Goal: Information Seeking & Learning: Find specific fact

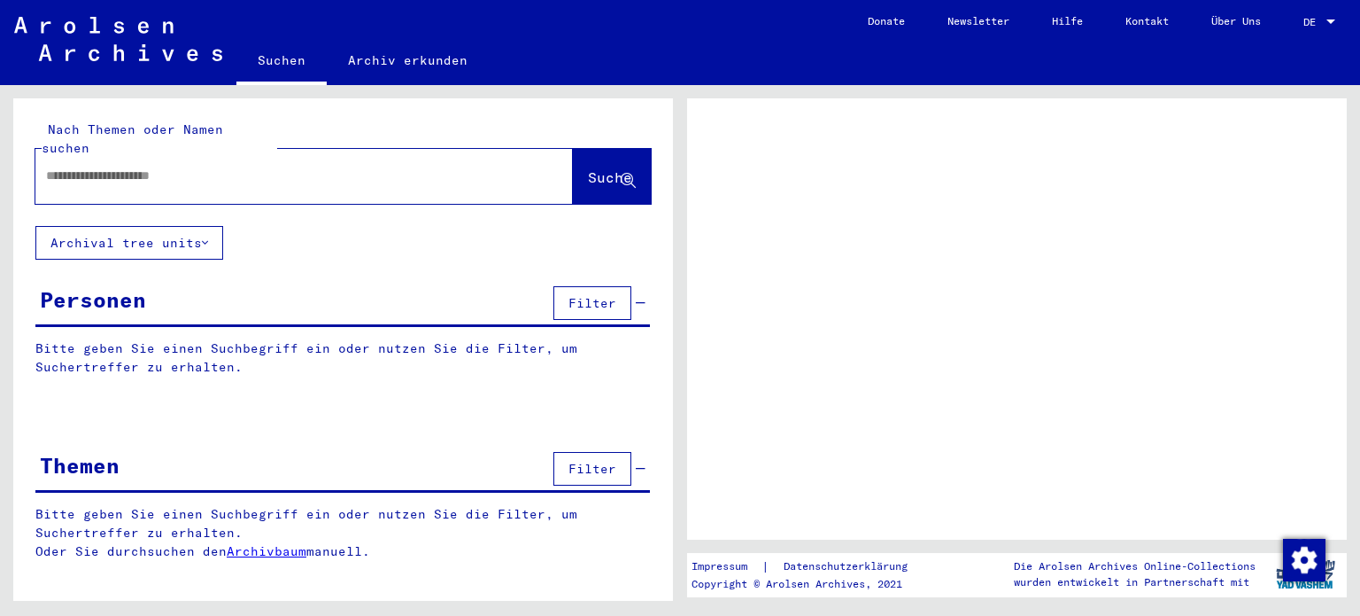
click at [1324, 13] on div "DE DE" at bounding box center [1321, 18] width 35 height 30
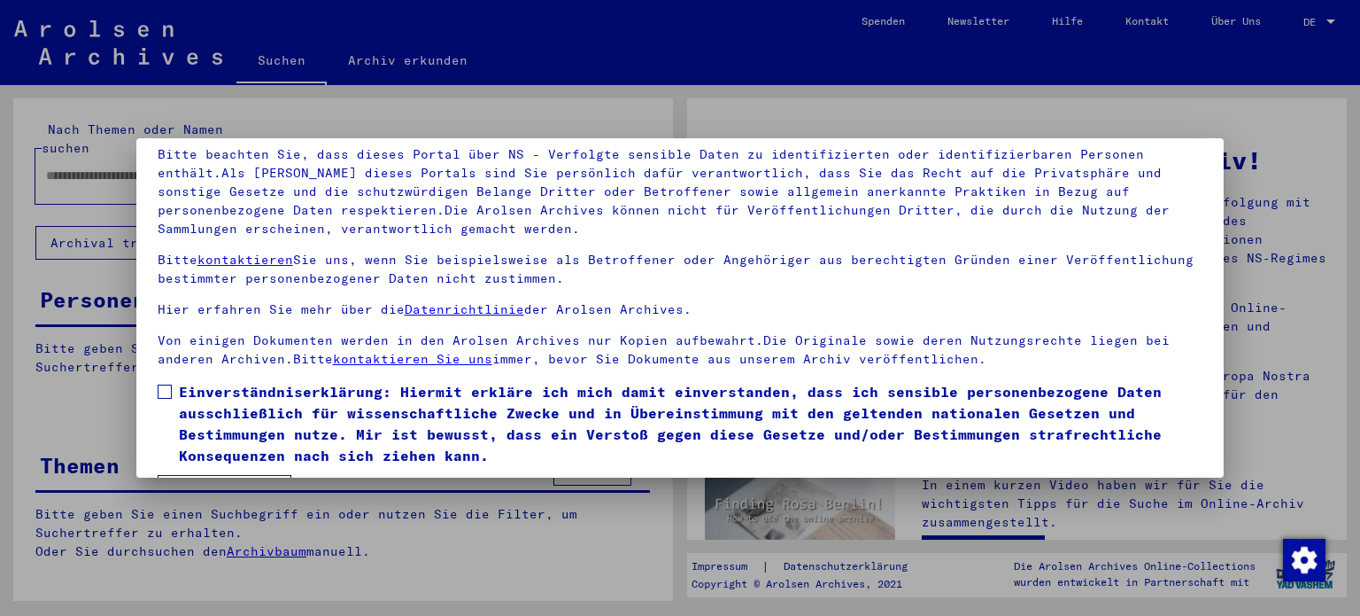
scroll to position [150, 0]
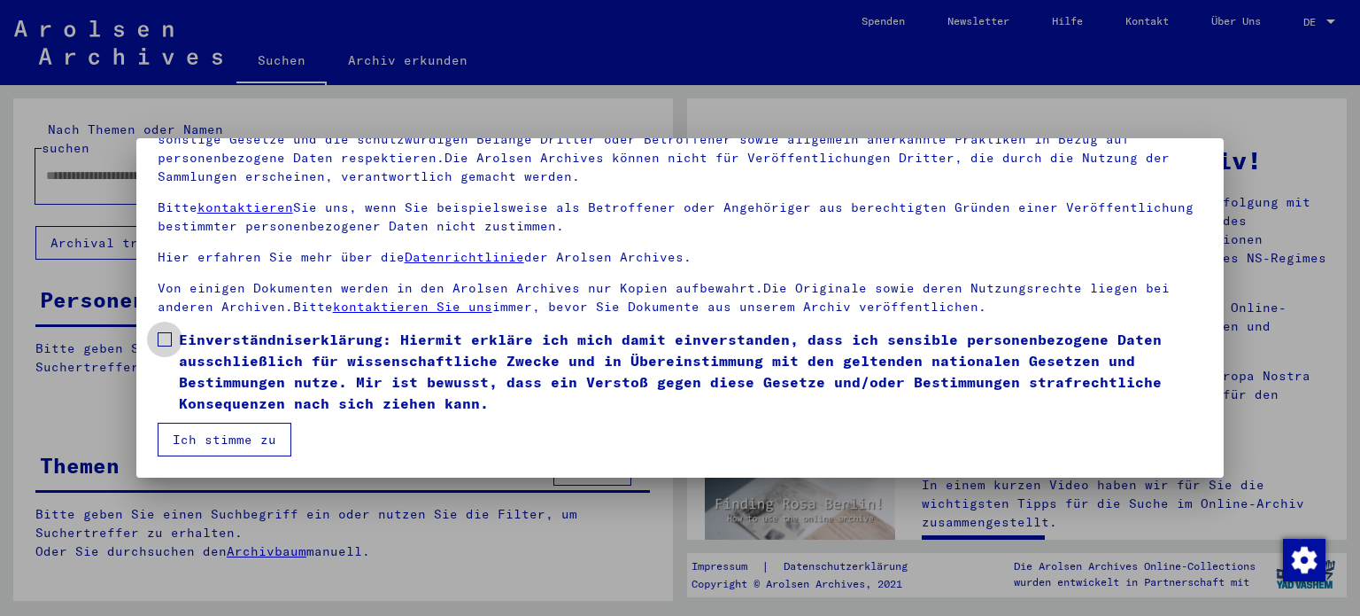
click at [167, 339] on span at bounding box center [165, 339] width 14 height 14
click at [221, 434] on button "Ich stimme zu" at bounding box center [225, 439] width 134 height 34
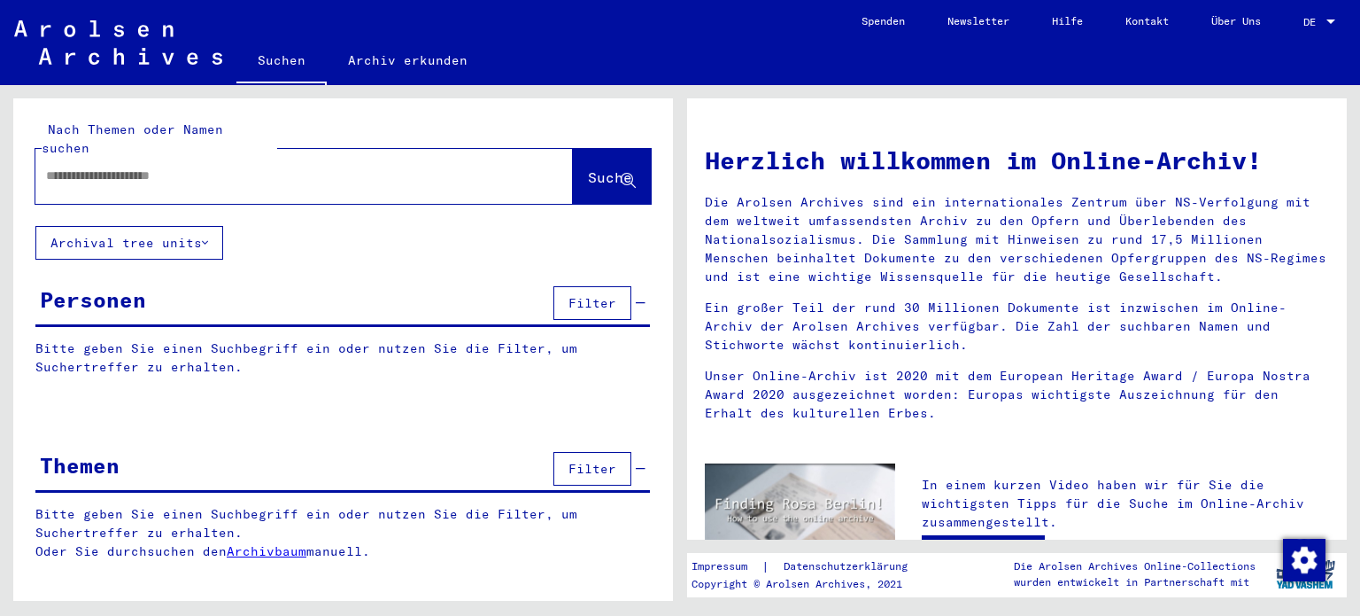
click at [1336, 14] on div "DE DE" at bounding box center [1321, 18] width 35 height 30
click at [1300, 30] on span "English" at bounding box center [1286, 31] width 43 height 13
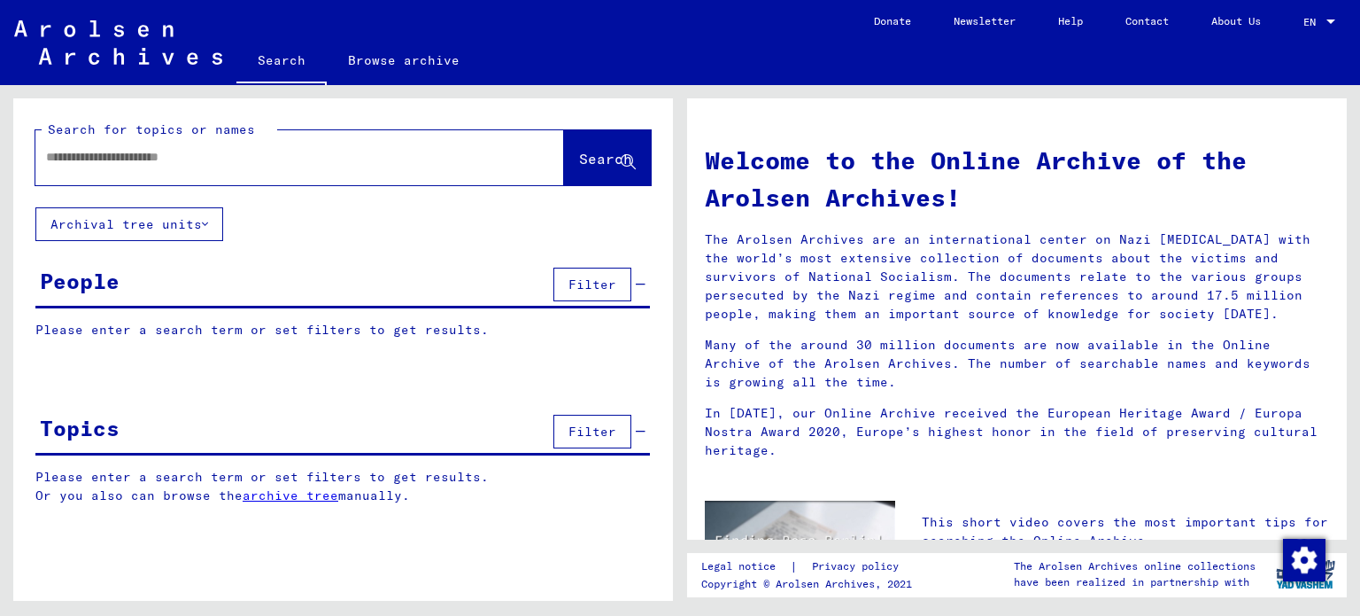
click at [291, 167] on div at bounding box center [273, 157] width 476 height 40
click at [291, 158] on input "text" at bounding box center [278, 157] width 465 height 19
type input "*******"
click at [579, 156] on span "Search" at bounding box center [605, 159] width 53 height 18
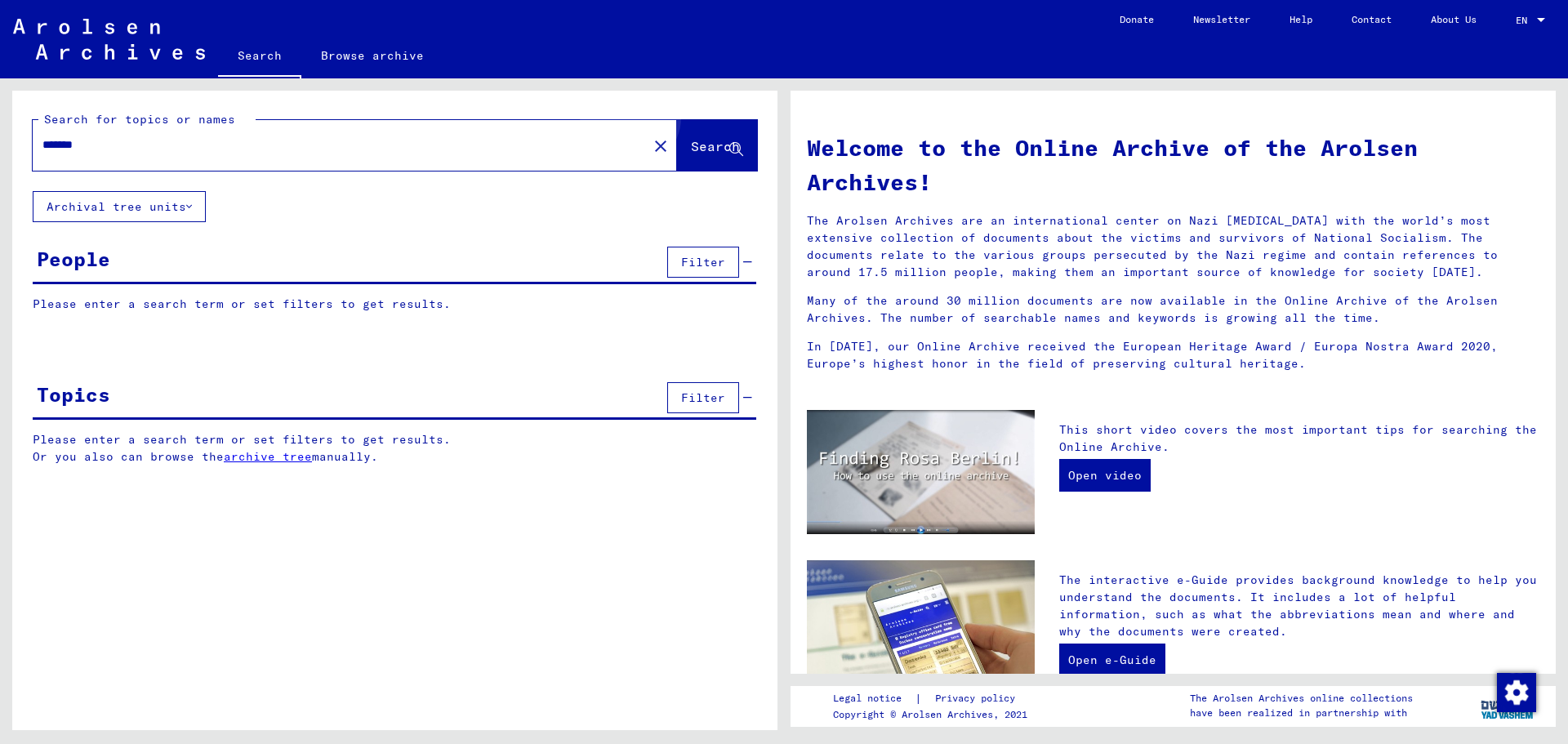
click at [697, 137] on button "Search" at bounding box center [716, 145] width 80 height 51
click at [697, 139] on span "Search" at bounding box center [714, 147] width 49 height 17
click at [365, 55] on link "Browse archive" at bounding box center [372, 55] width 142 height 40
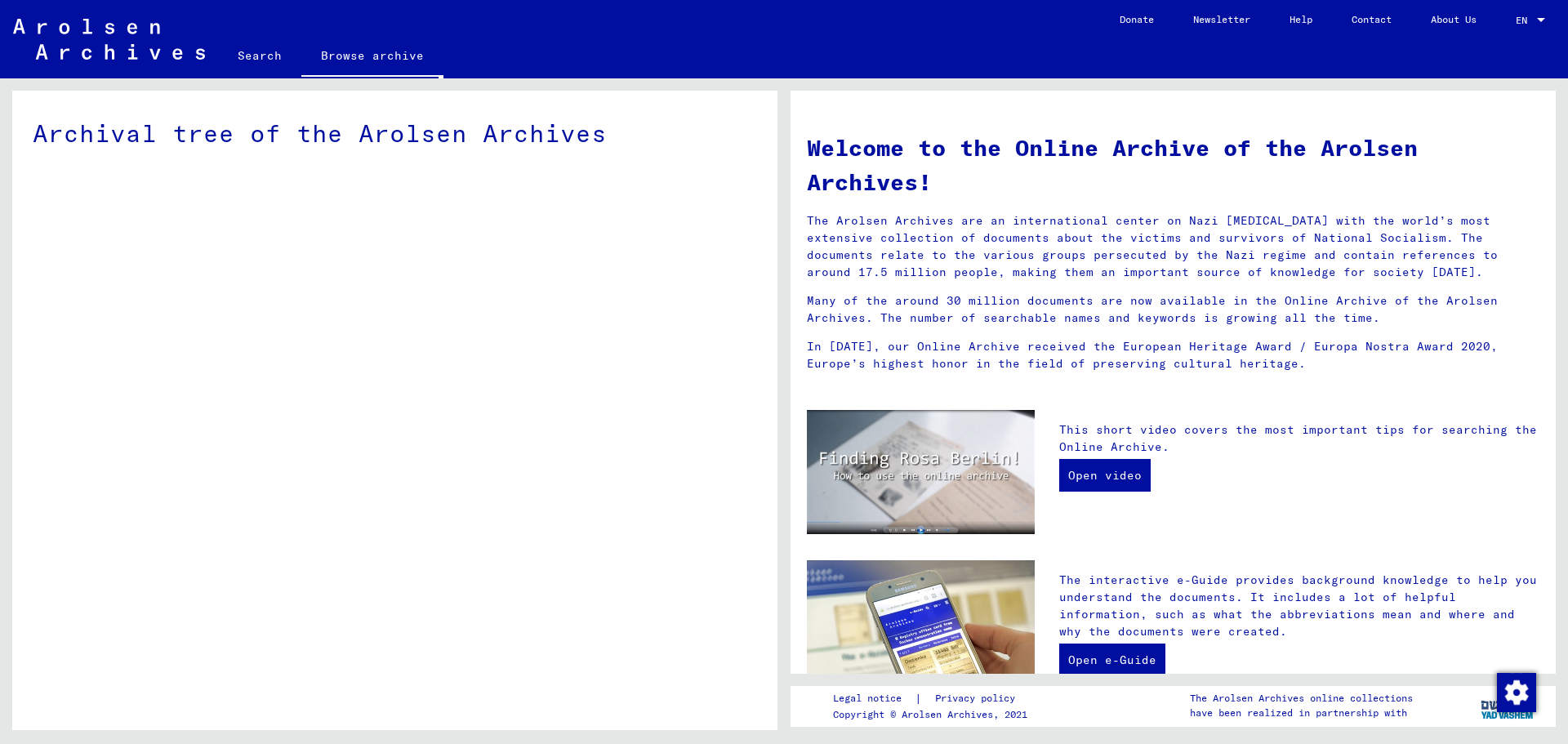
click at [265, 53] on link "Search" at bounding box center [259, 55] width 83 height 40
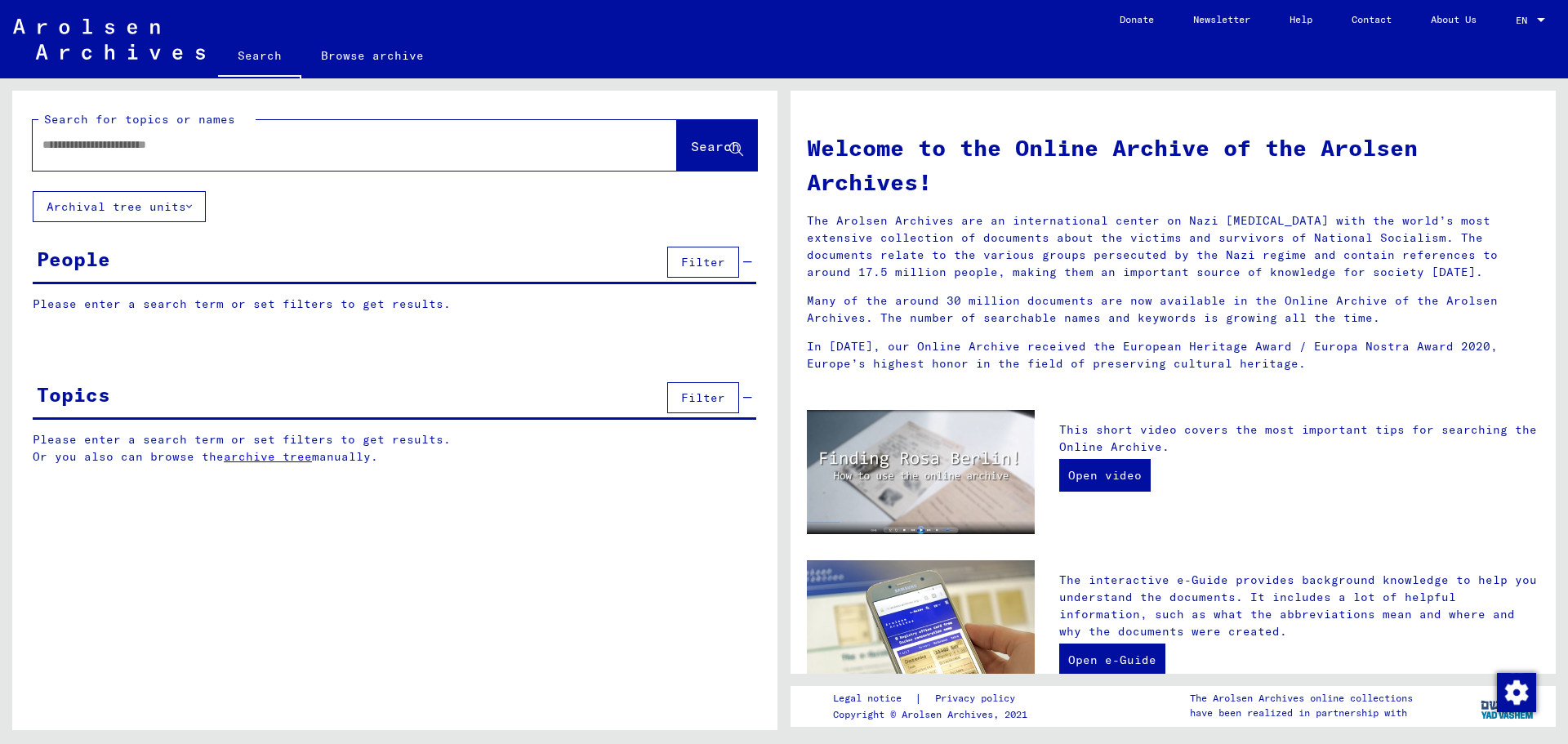
click at [181, 140] on input "text" at bounding box center [335, 145] width 585 height 18
drag, startPoint x: 176, startPoint y: 148, endPoint x: -392, endPoint y: 167, distance: 568.3
click at [0, 167] on html "Search Browse archive Donate Newsletter Help Contact About Us Search Browse arc…" at bounding box center [784, 372] width 1568 height 744
type input "****"
click at [690, 139] on span "Search" at bounding box center [714, 147] width 49 height 17
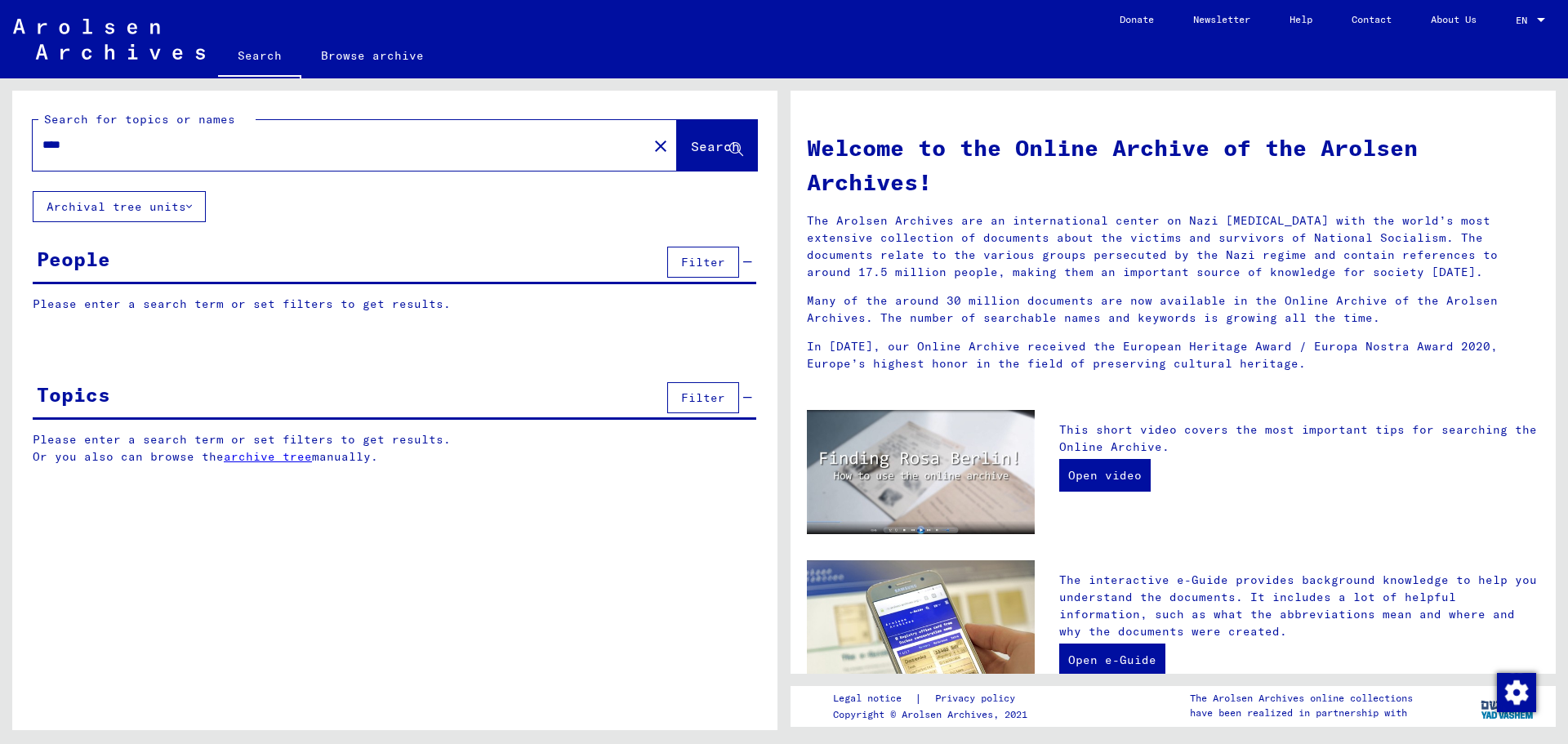
click at [127, 204] on button "Archival tree units" at bounding box center [119, 207] width 173 height 31
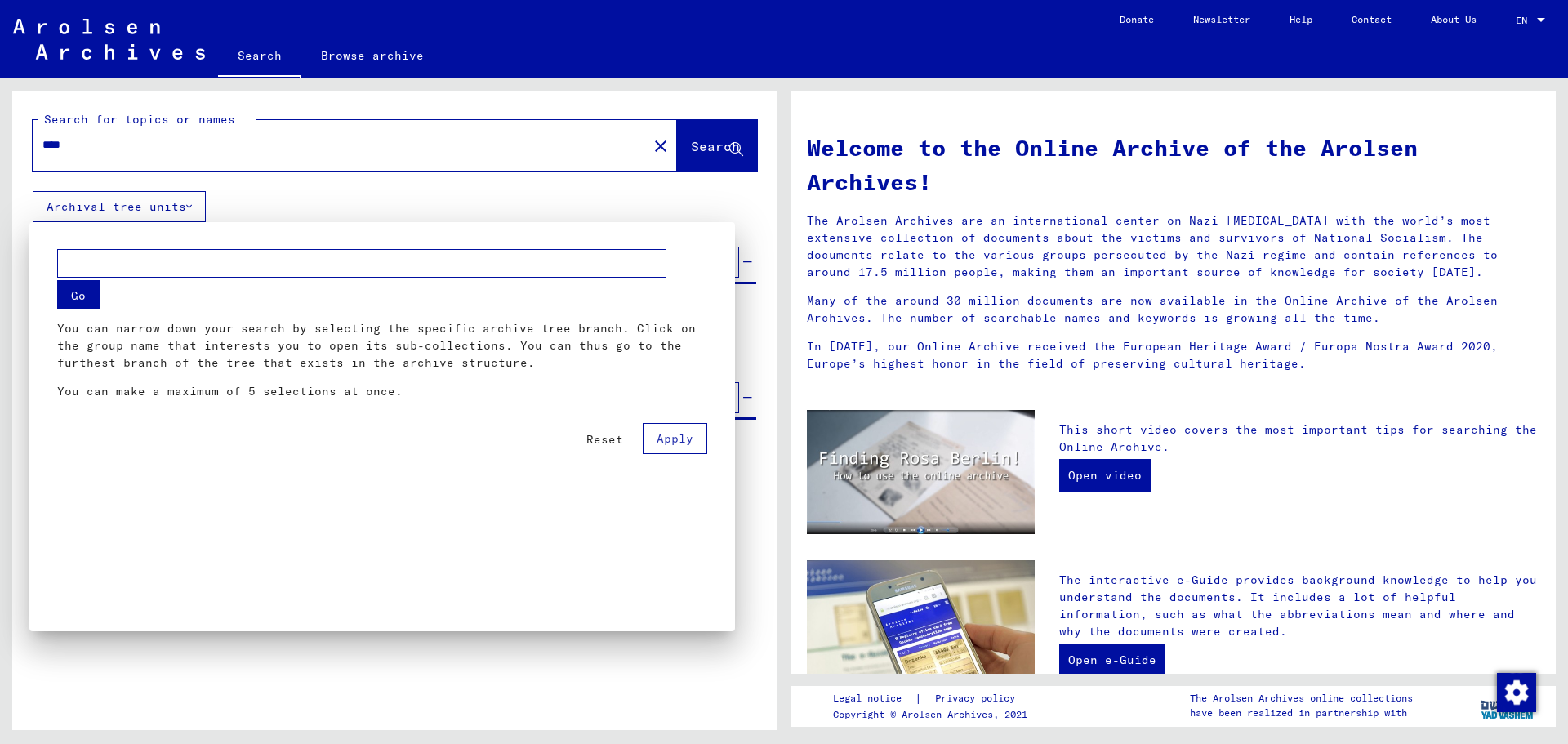
click at [127, 204] on div at bounding box center [784, 372] width 1568 height 744
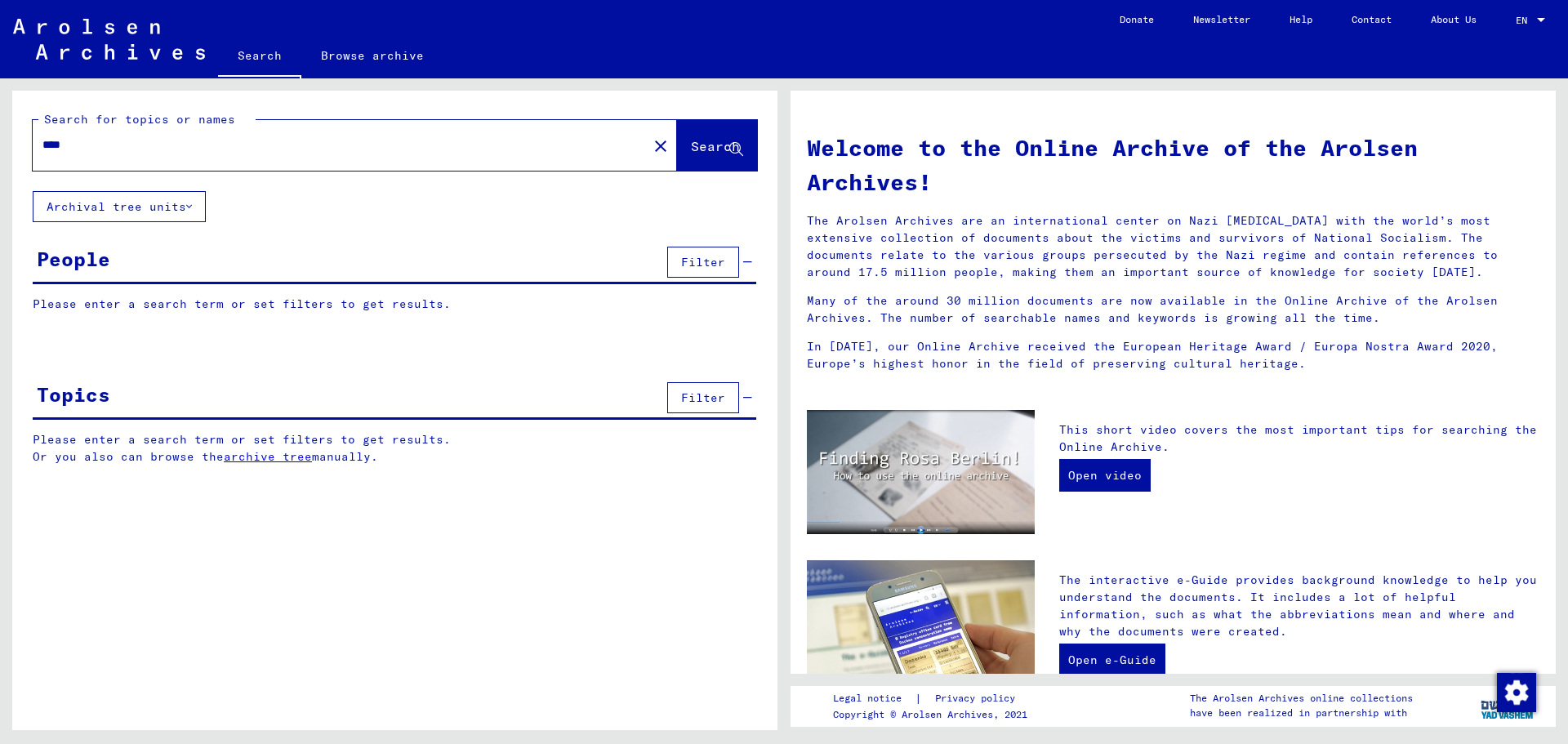
click at [383, 53] on link "Browse archive" at bounding box center [372, 55] width 142 height 40
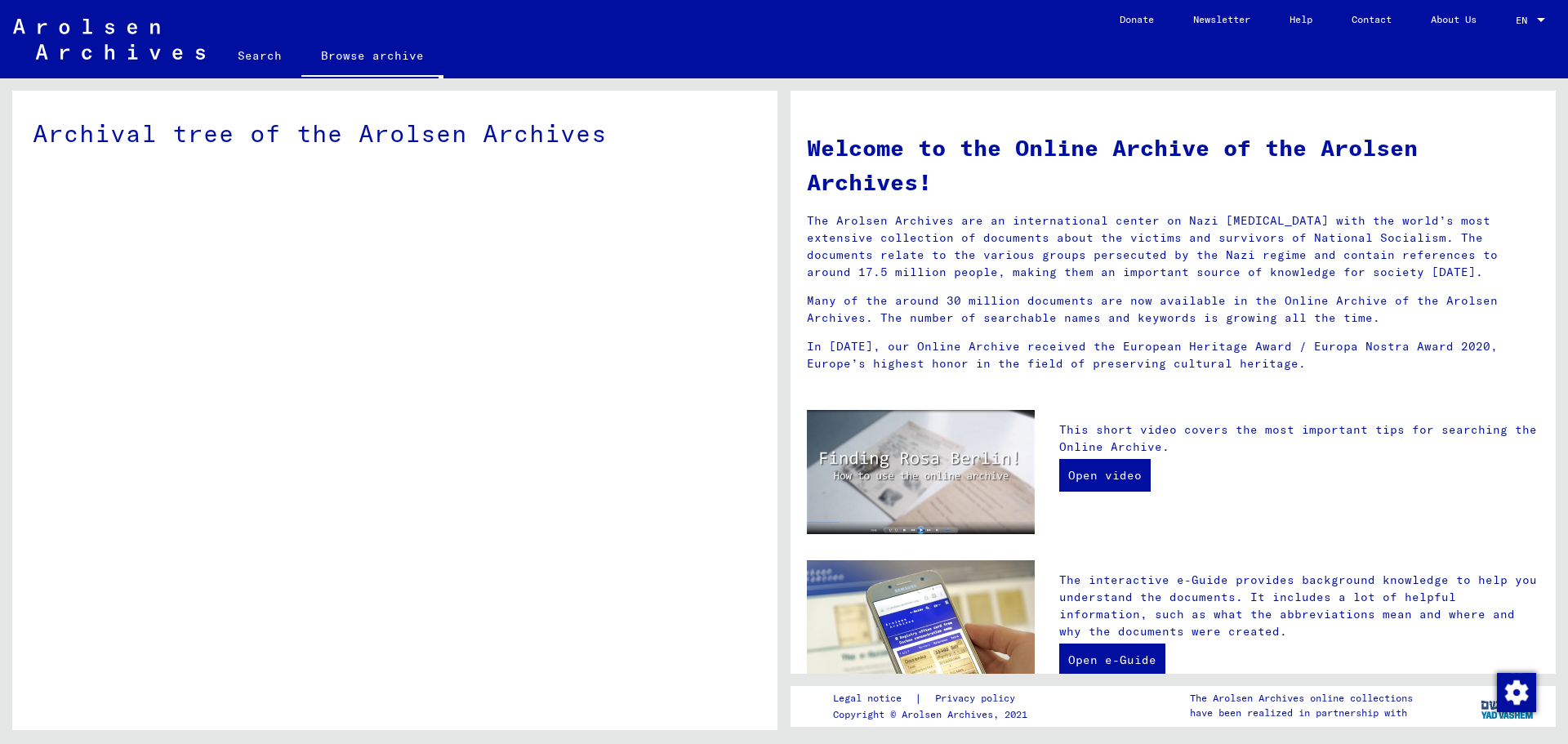
click at [115, 50] on img at bounding box center [109, 39] width 192 height 41
